Goal: Task Accomplishment & Management: Complete application form

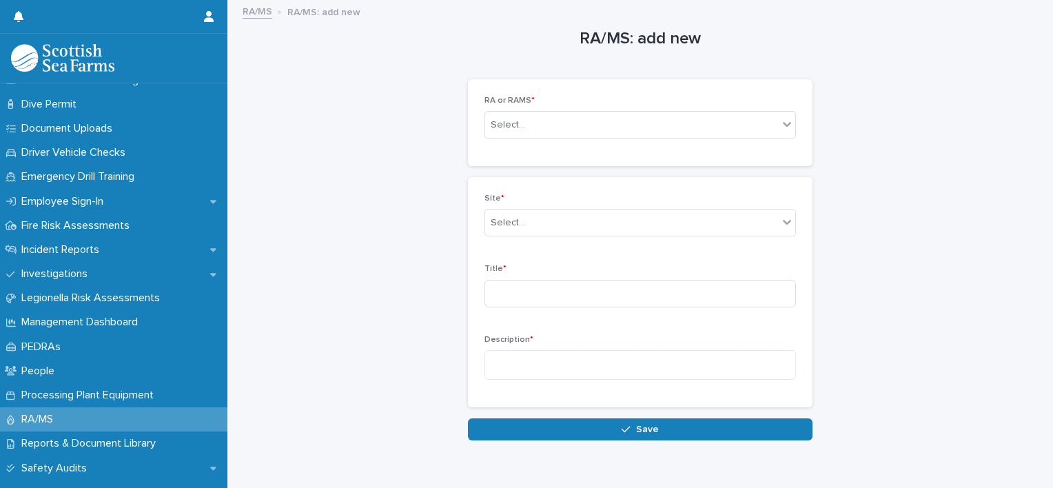
scroll to position [410, 0]
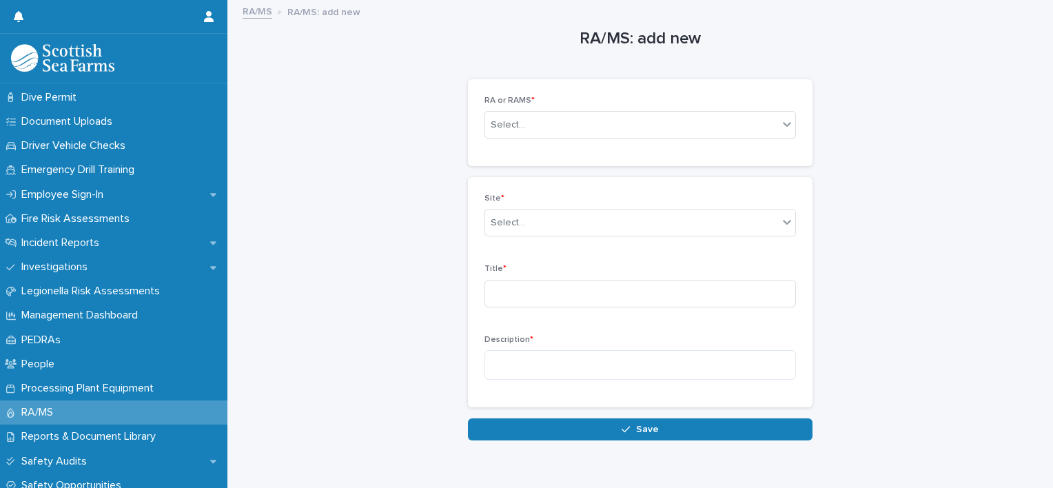
click at [99, 411] on div "RA/MS" at bounding box center [113, 412] width 227 height 24
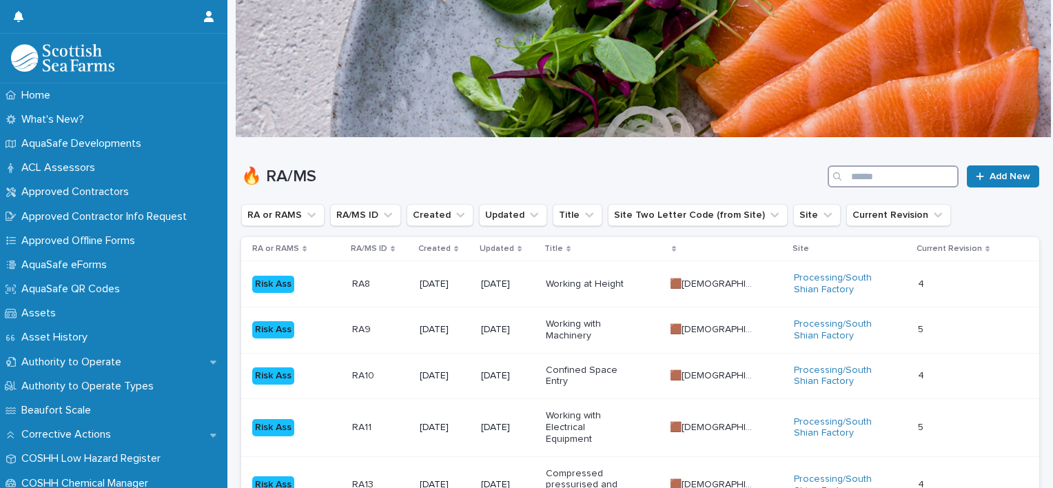
click at [855, 174] on input "Search" at bounding box center [893, 176] width 131 height 22
click at [793, 215] on button "Site" at bounding box center [817, 215] width 48 height 22
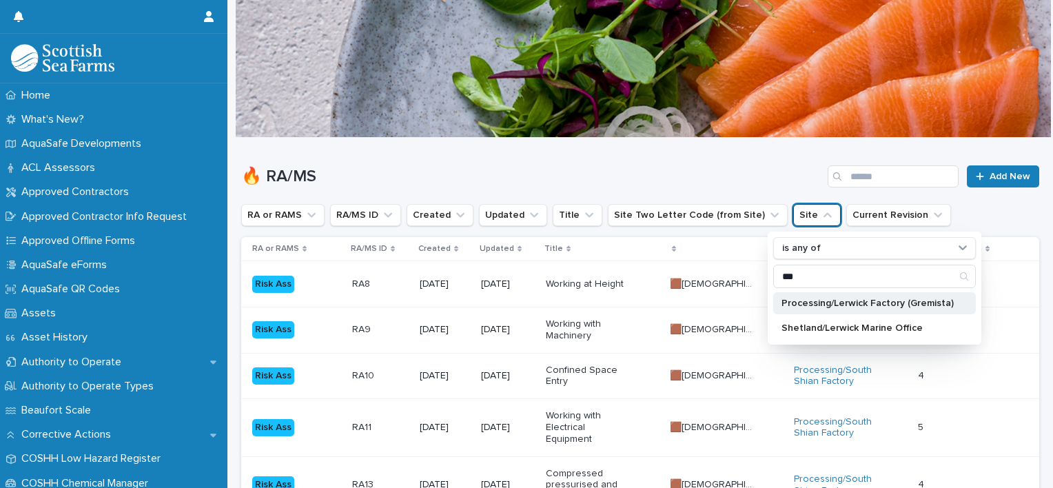
type input "***"
click at [831, 307] on p "Processing/Lerwick Factory (Gremista)" at bounding box center [867, 303] width 172 height 10
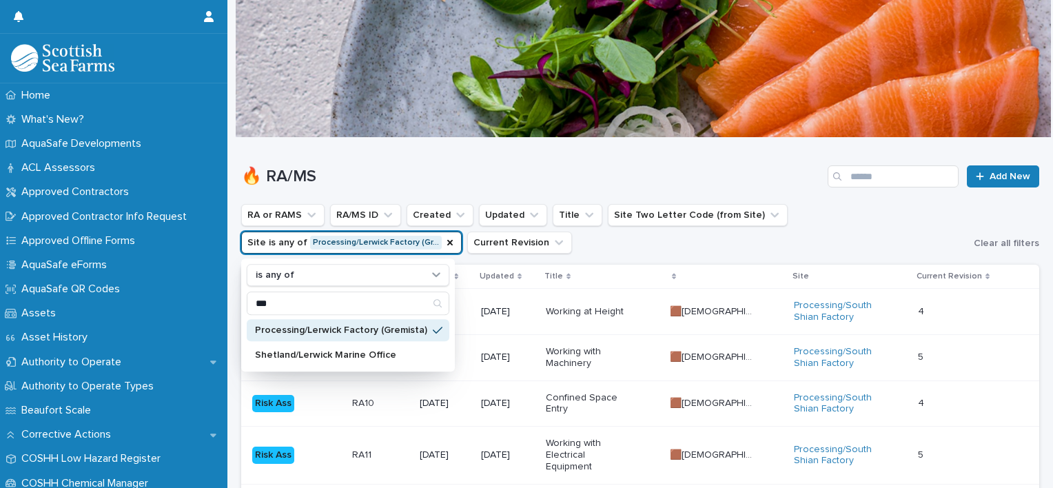
click at [755, 179] on h1 "🔥 RA/MS" at bounding box center [531, 177] width 581 height 20
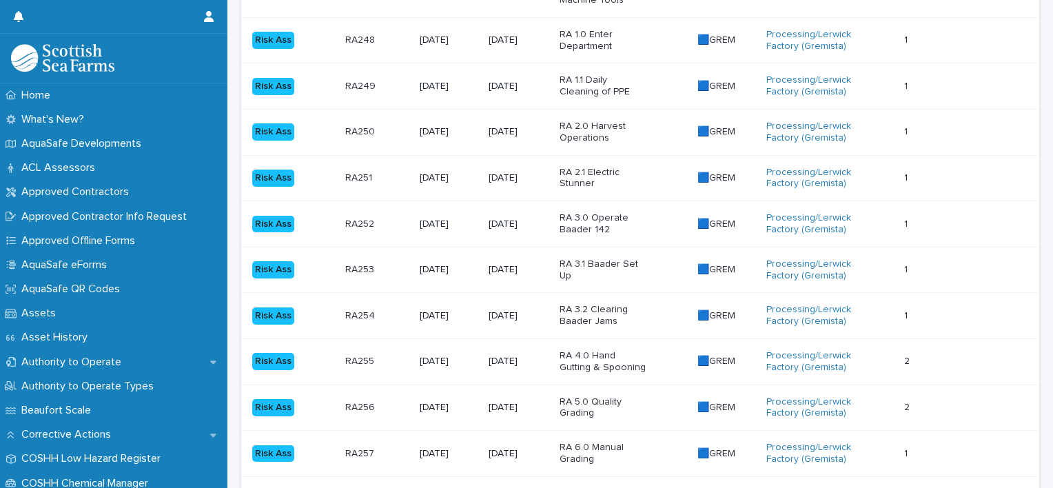
scroll to position [1475, 0]
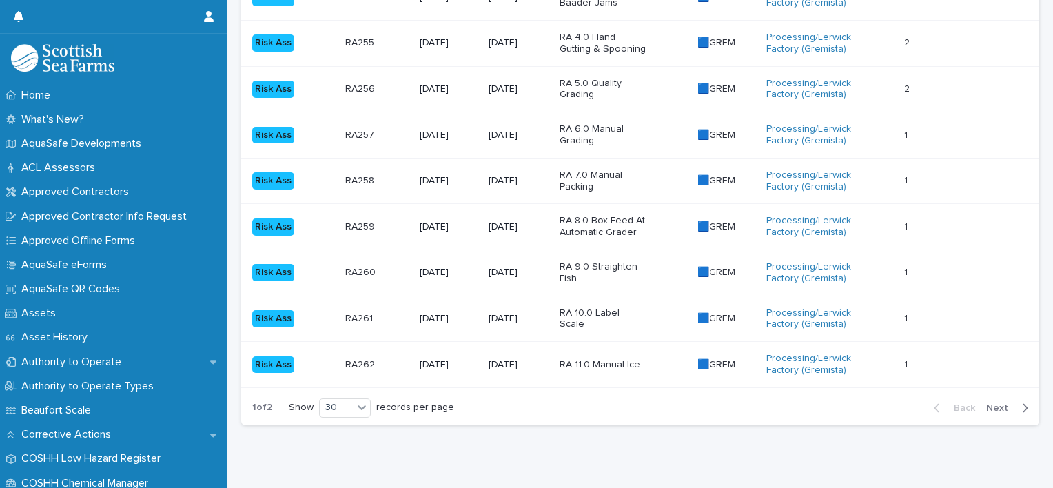
click at [987, 403] on span "Next" at bounding box center [1001, 408] width 30 height 10
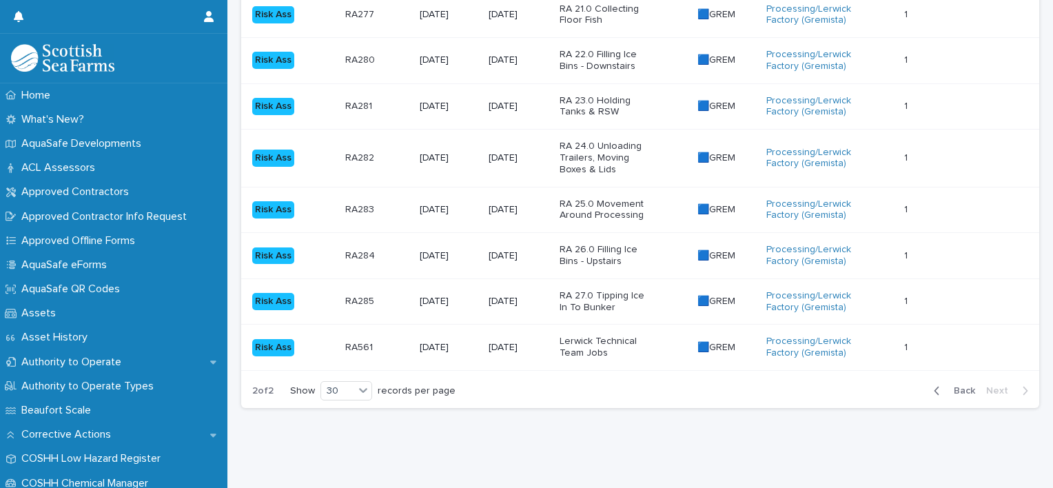
scroll to position [946, 0]
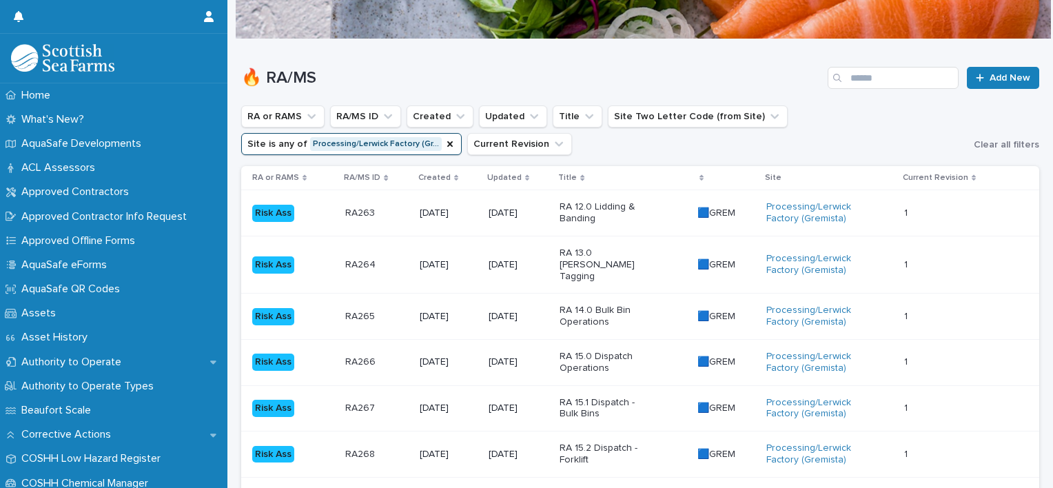
scroll to position [63, 0]
